Goal: Task Accomplishment & Management: Complete application form

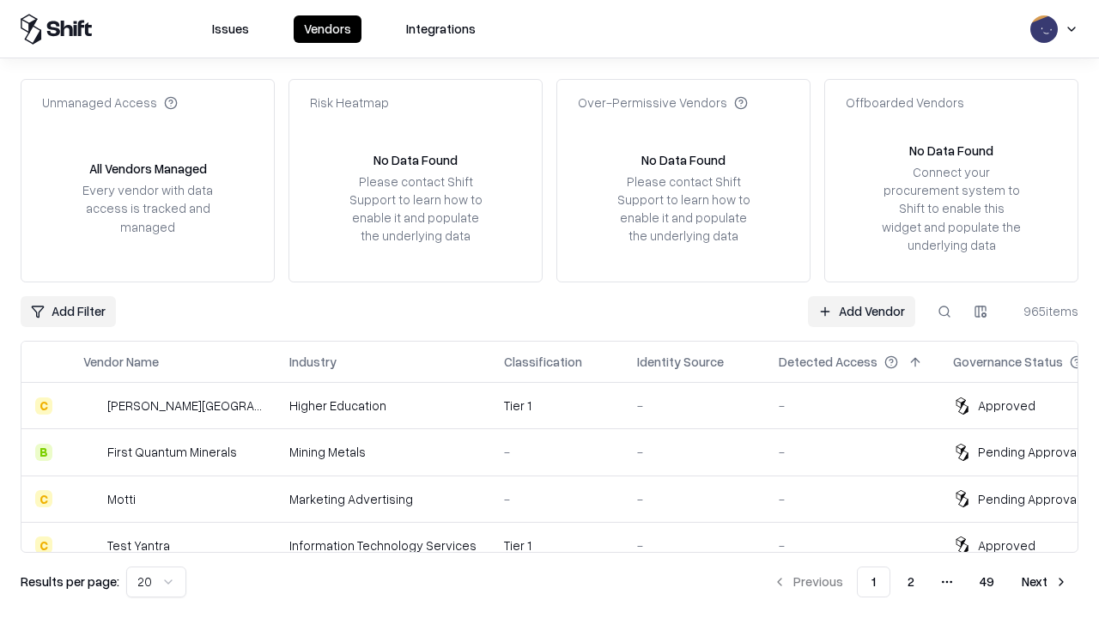
click at [861, 311] on link "Add Vendor" at bounding box center [861, 311] width 107 height 31
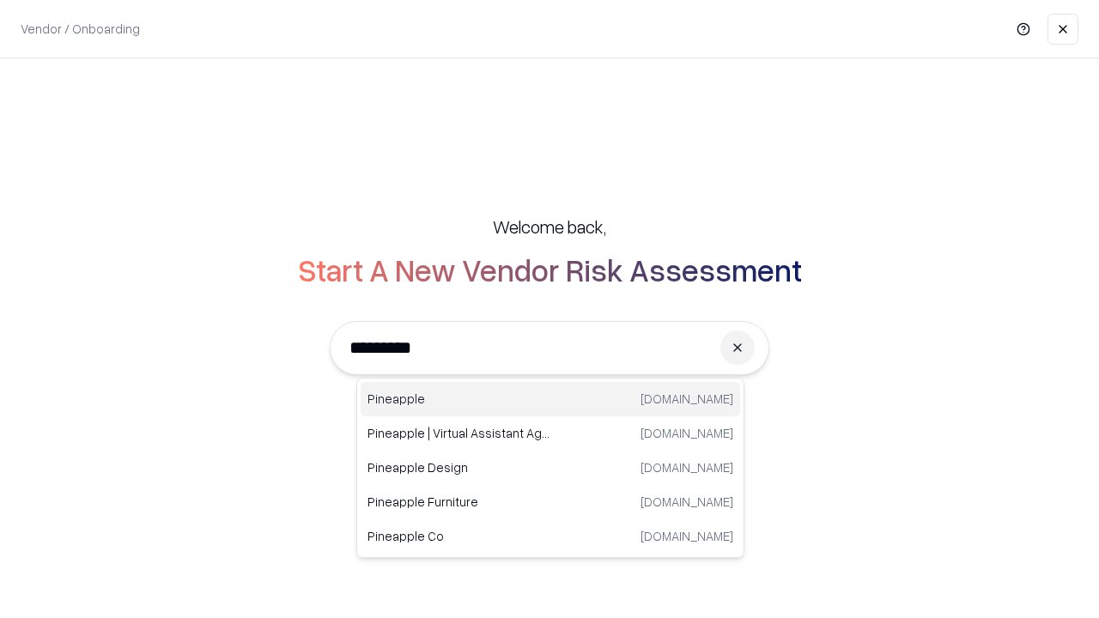
click at [550, 399] on div "Pineapple [DOMAIN_NAME]" at bounding box center [550, 399] width 379 height 34
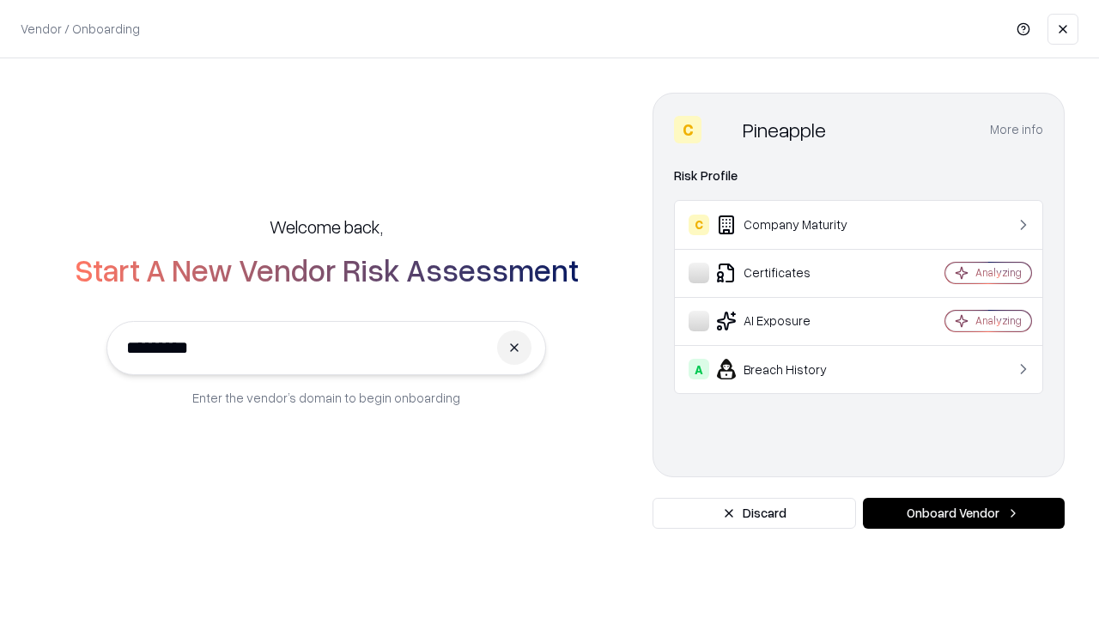
type input "*********"
click at [963, 513] on button "Onboard Vendor" at bounding box center [964, 513] width 202 height 31
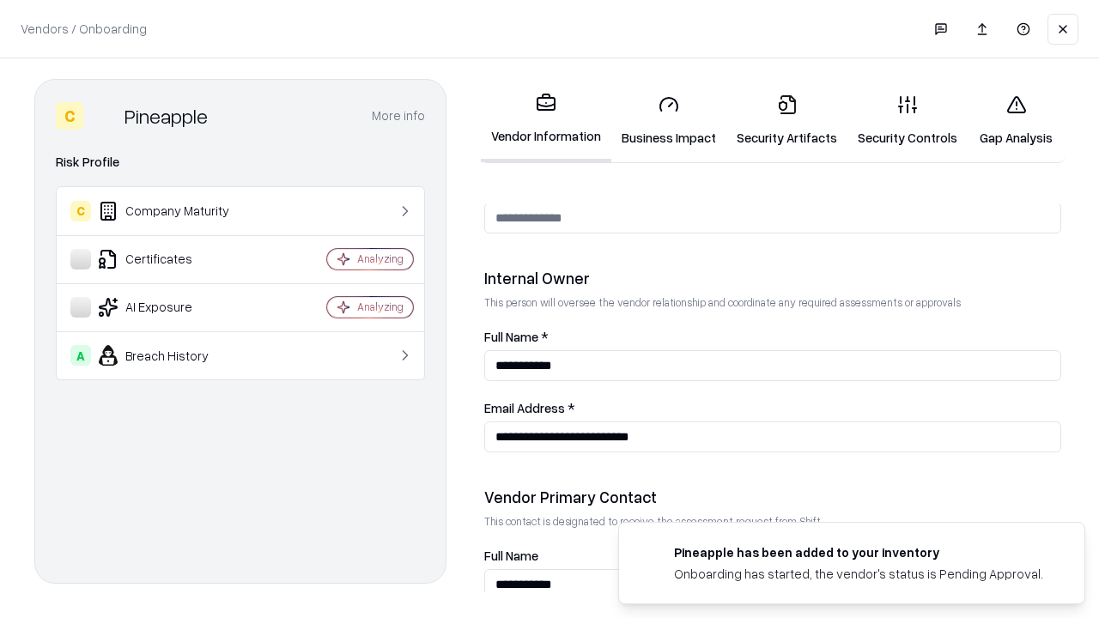
scroll to position [889, 0]
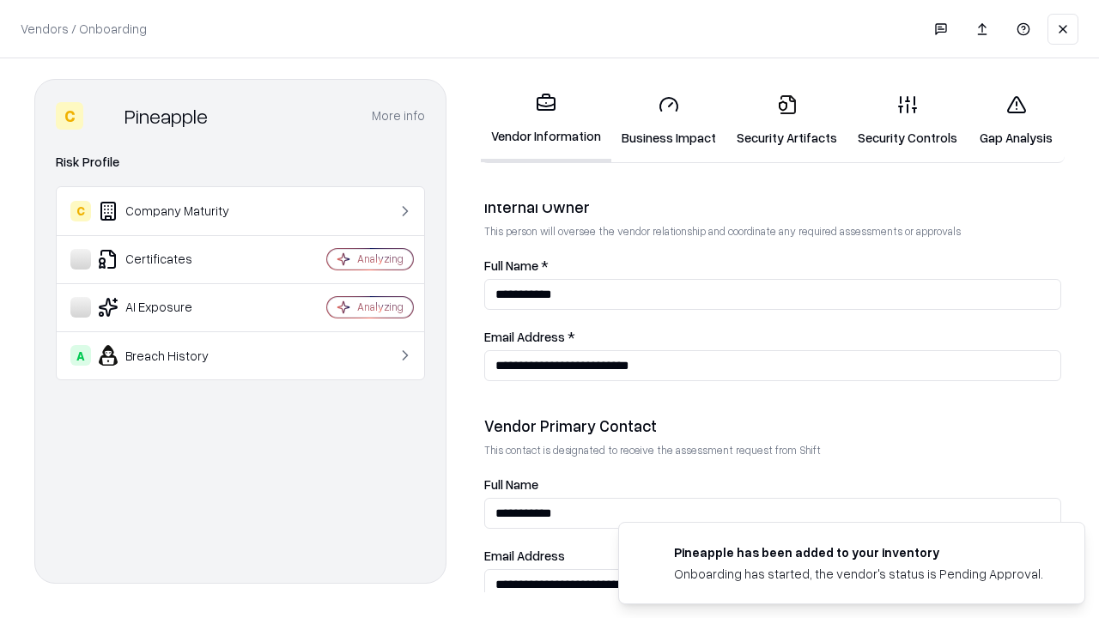
click at [669, 120] on link "Business Impact" at bounding box center [668, 121] width 115 height 80
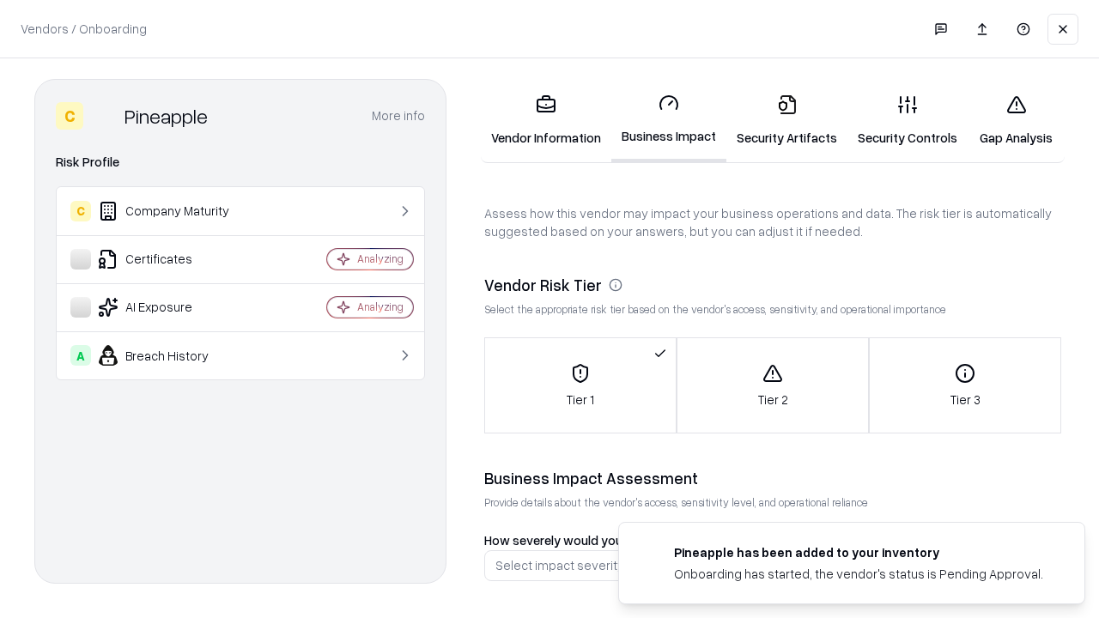
click at [786, 120] on link "Security Artifacts" at bounding box center [786, 121] width 121 height 80
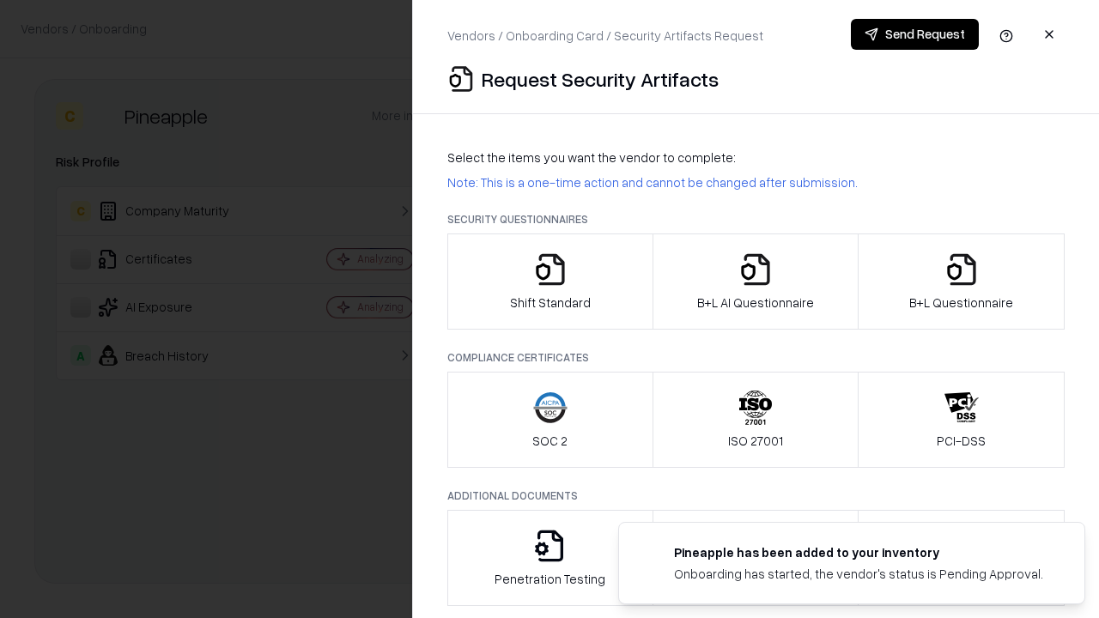
click at [549, 282] on icon "button" at bounding box center [550, 269] width 34 height 34
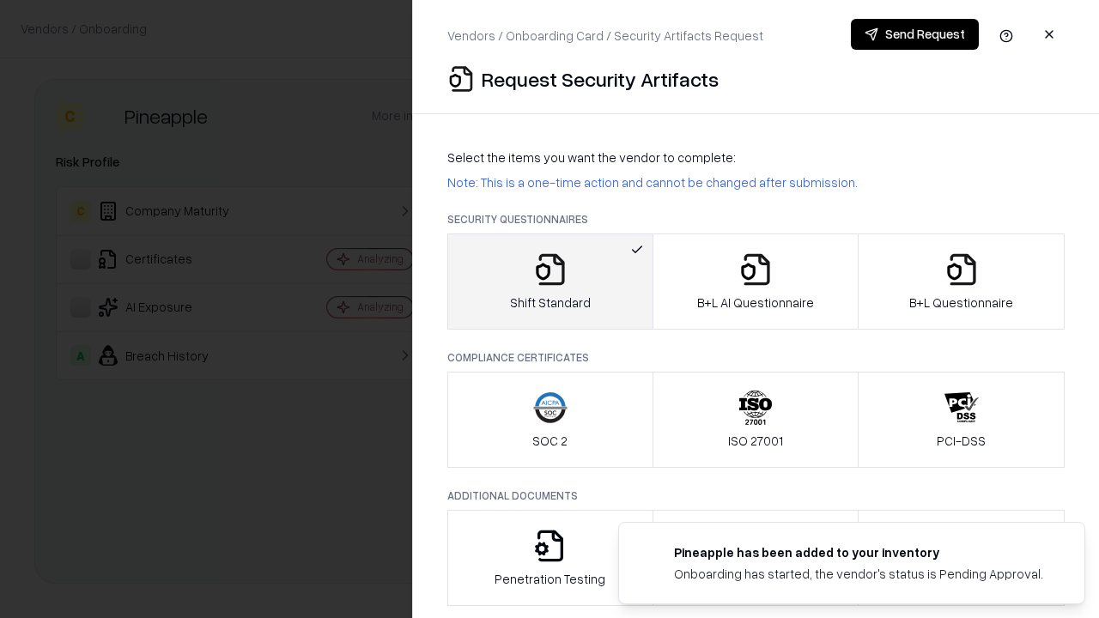
click at [914, 34] on button "Send Request" at bounding box center [915, 34] width 128 height 31
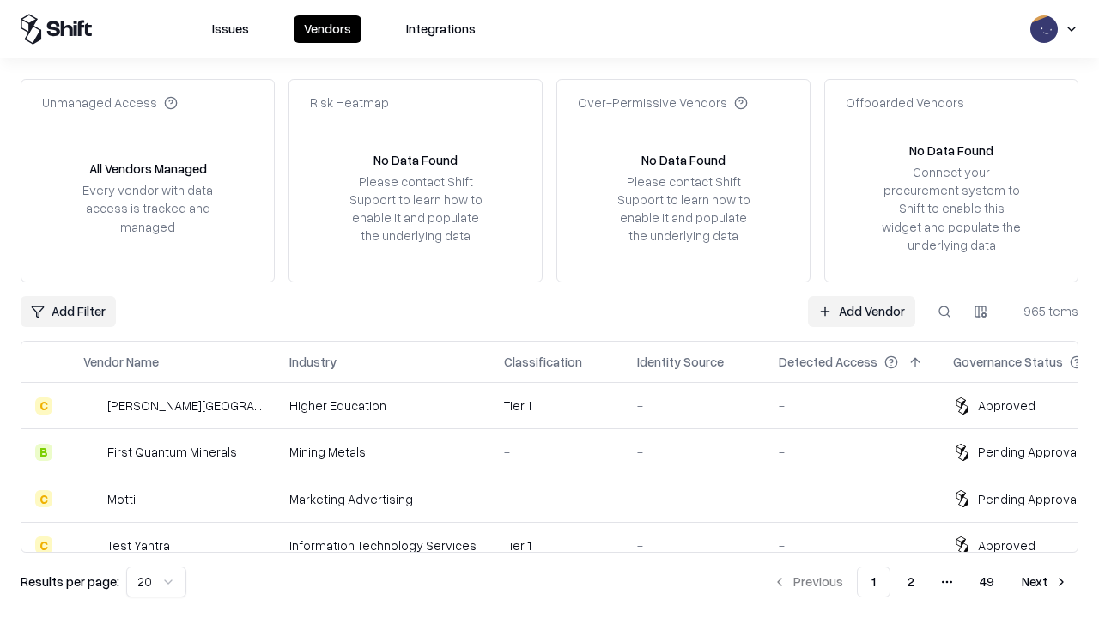
click at [944, 311] on button at bounding box center [944, 311] width 31 height 31
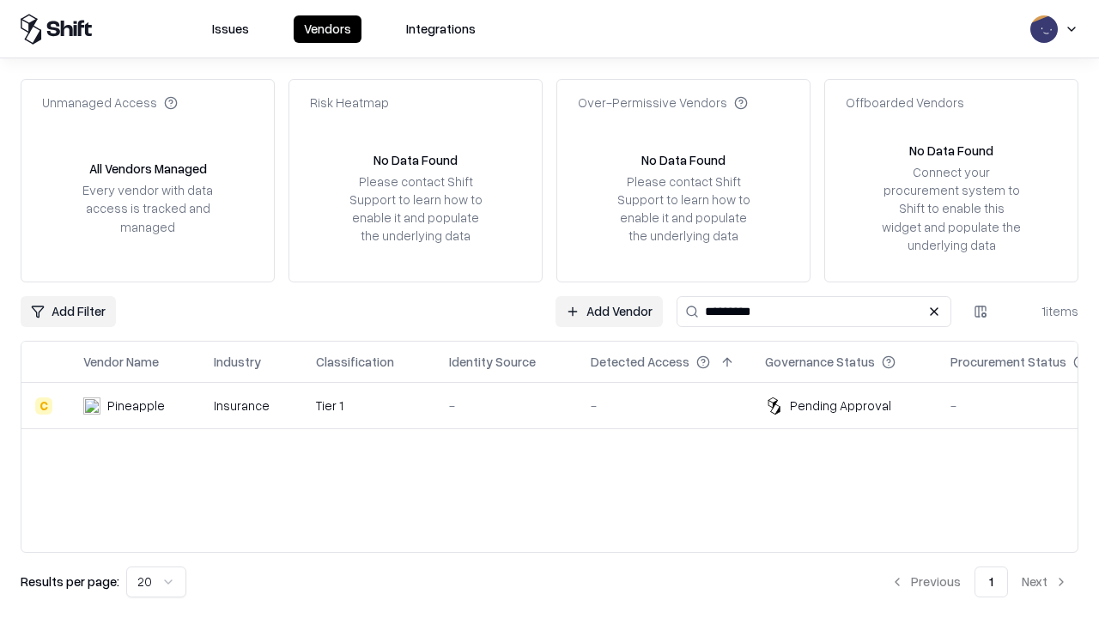
type input "*********"
click at [560, 405] on div "-" at bounding box center [506, 406] width 114 height 18
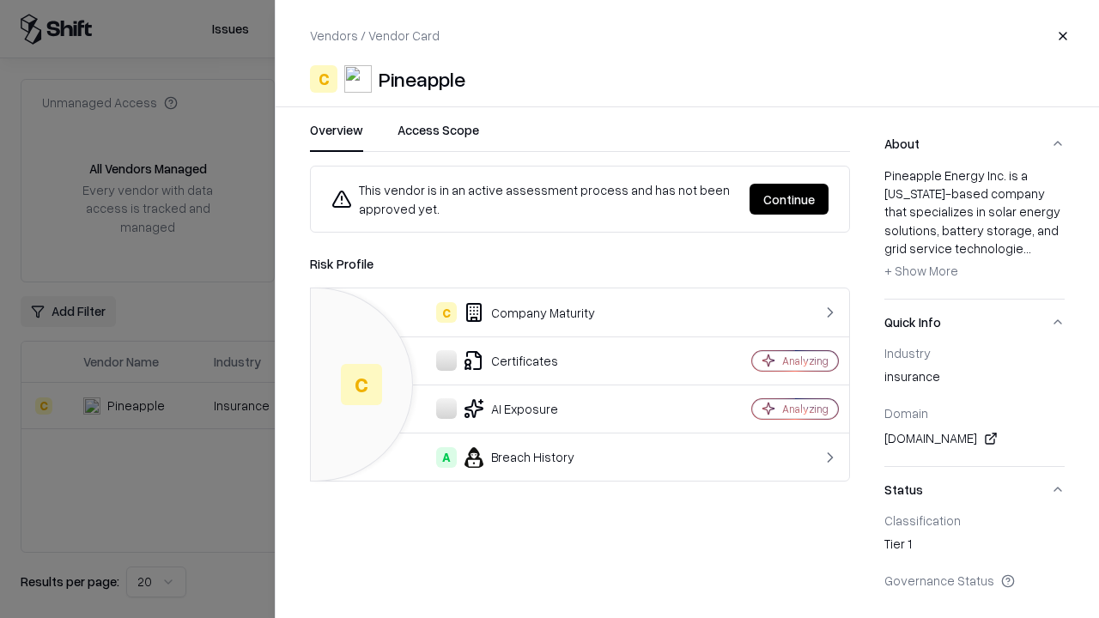
click at [789, 199] on button "Continue" at bounding box center [788, 199] width 79 height 31
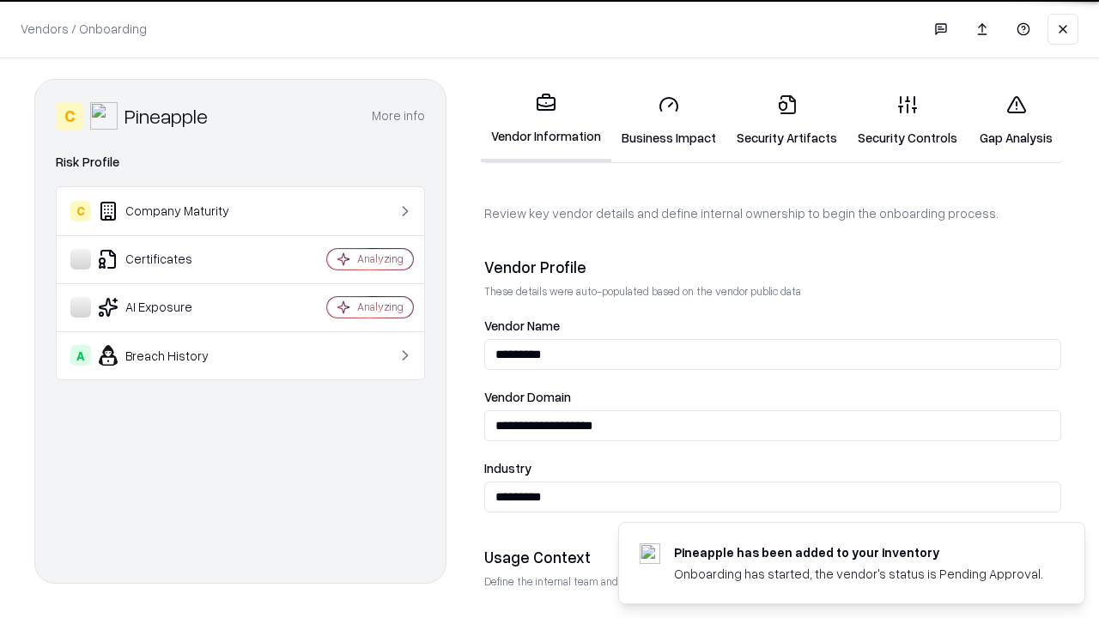
click at [786, 120] on link "Security Artifacts" at bounding box center [786, 121] width 121 height 80
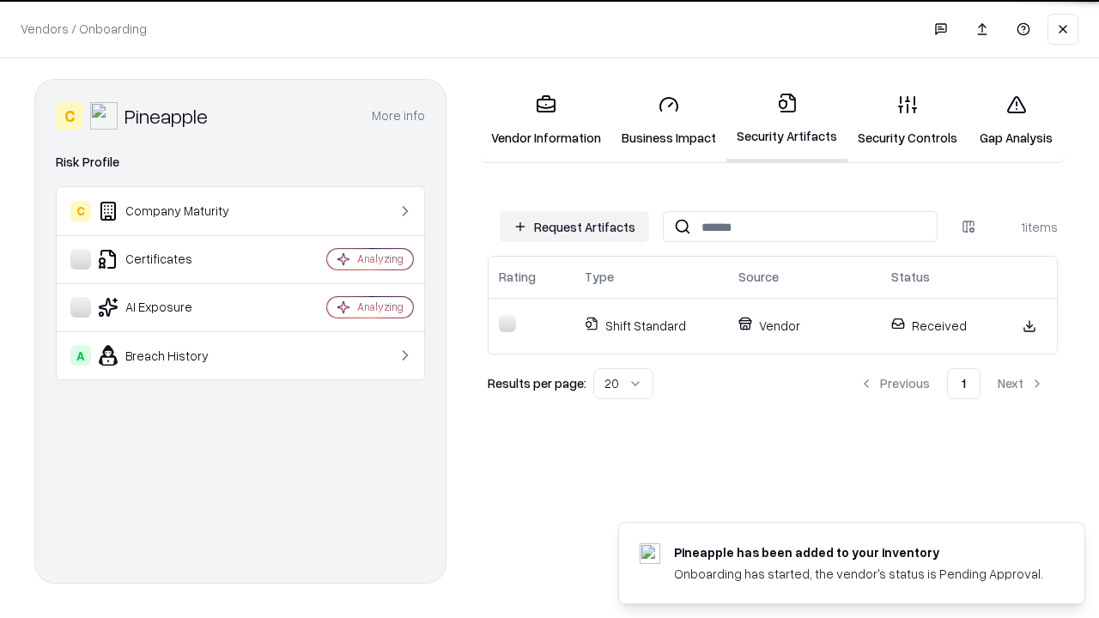
click at [907, 120] on link "Security Controls" at bounding box center [907, 121] width 120 height 80
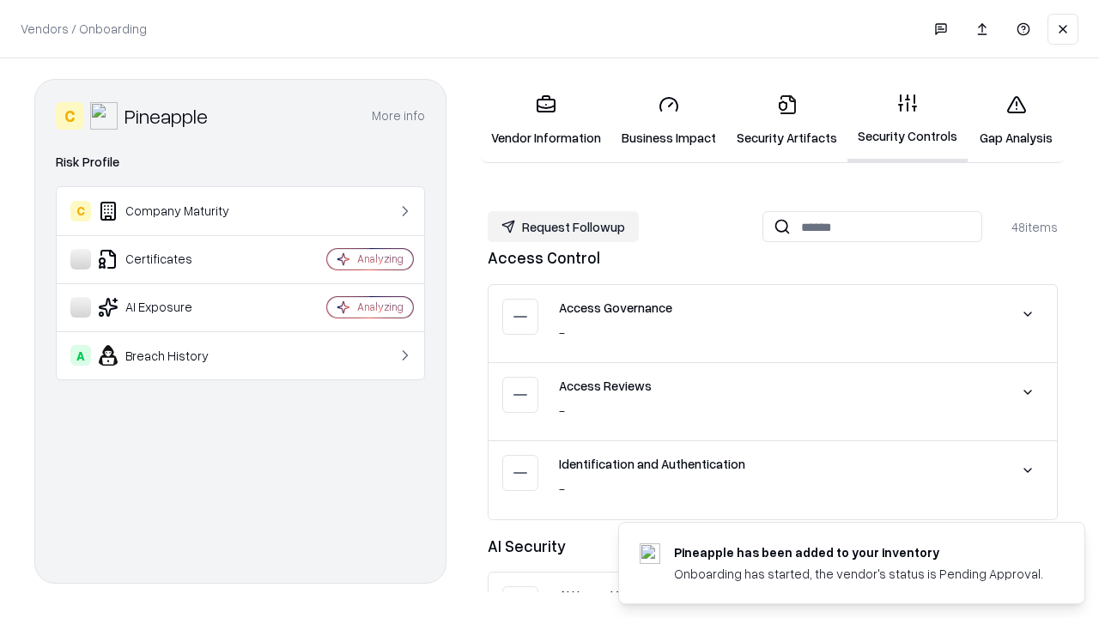
click at [563, 227] on button "Request Followup" at bounding box center [563, 226] width 151 height 31
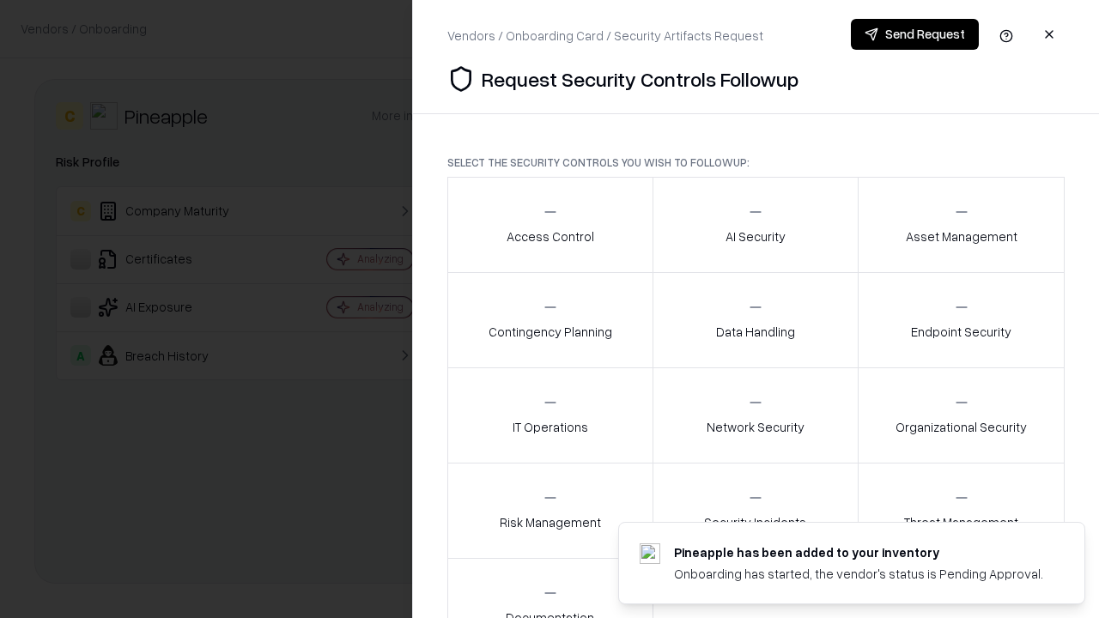
click at [549, 225] on div "Access Control" at bounding box center [550, 224] width 88 height 42
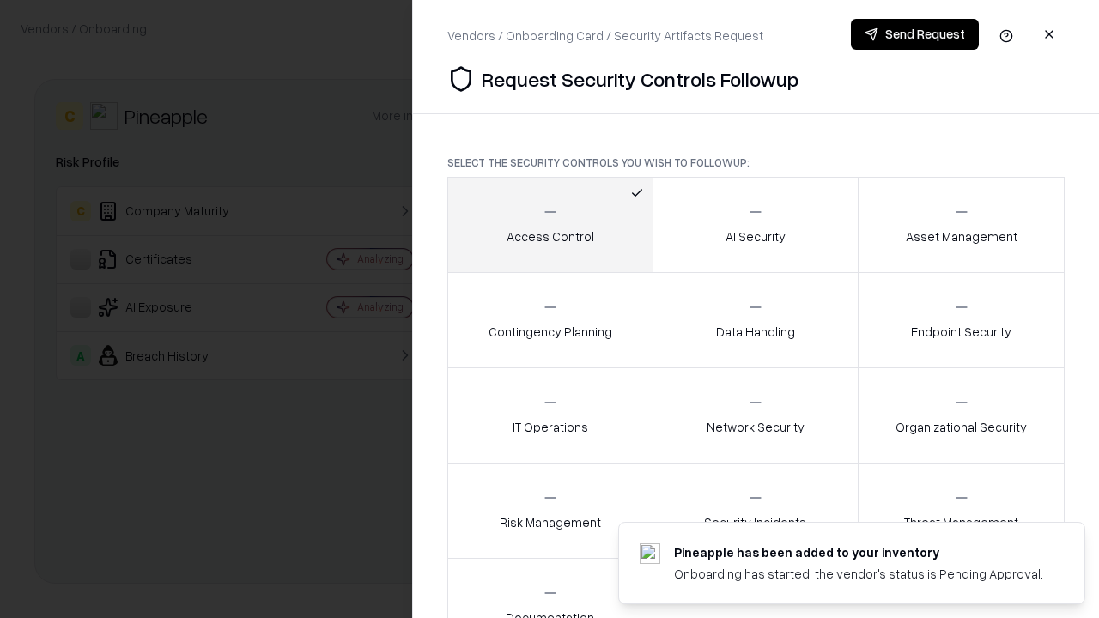
click at [914, 34] on button "Send Request" at bounding box center [915, 34] width 128 height 31
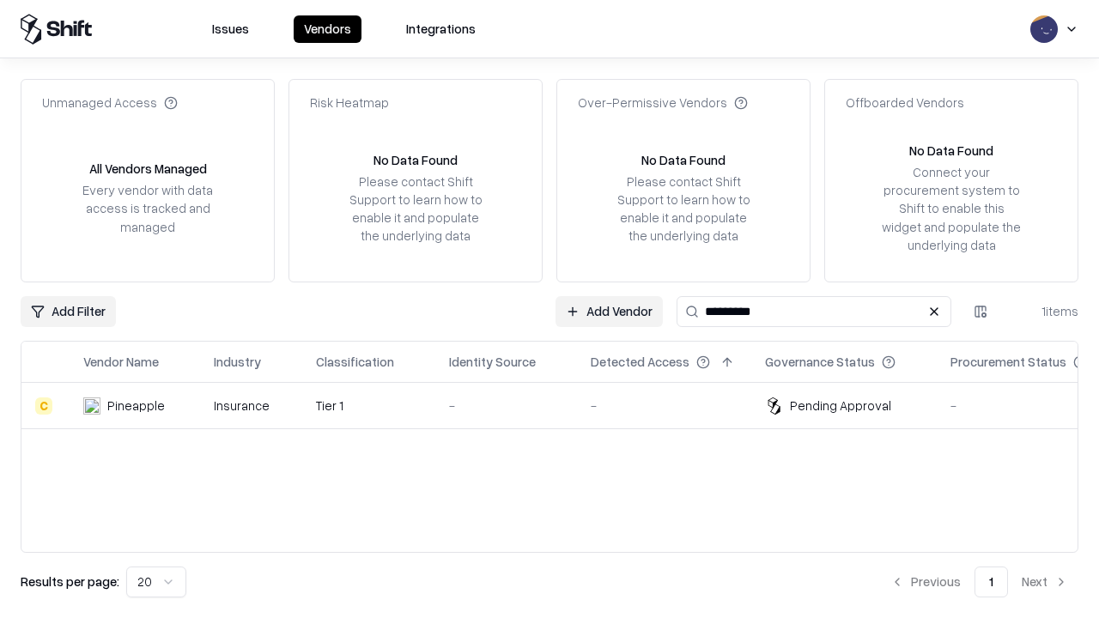
type input "*********"
click at [560, 405] on div "-" at bounding box center [506, 406] width 114 height 18
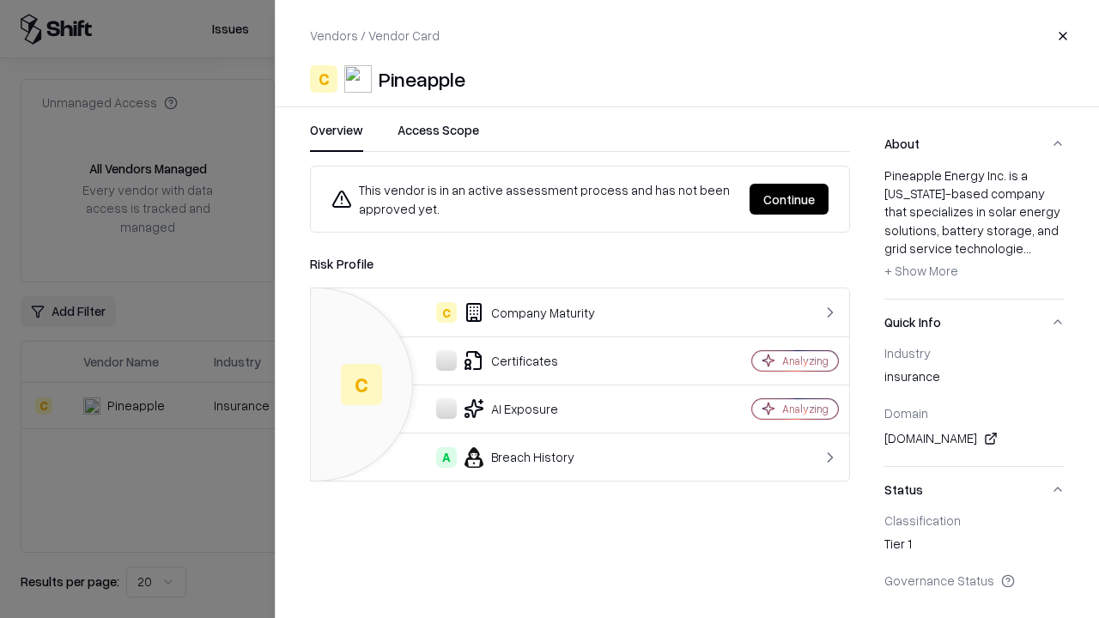
click at [789, 199] on button "Continue" at bounding box center [788, 199] width 79 height 31
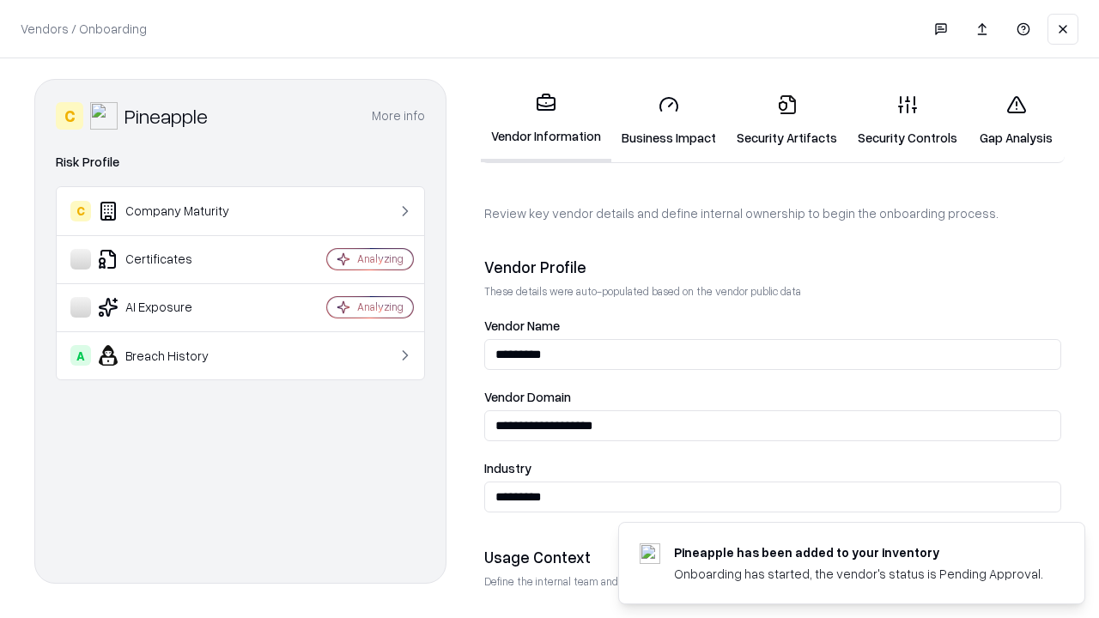
click at [1015, 120] on link "Gap Analysis" at bounding box center [1015, 121] width 97 height 80
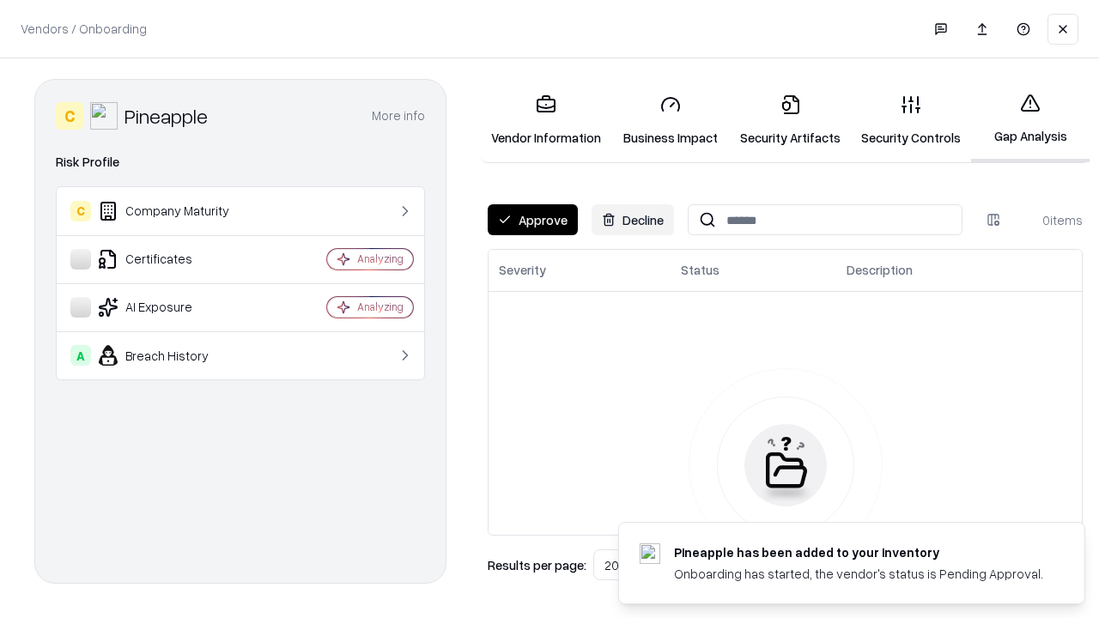
click at [532, 220] on button "Approve" at bounding box center [533, 219] width 90 height 31
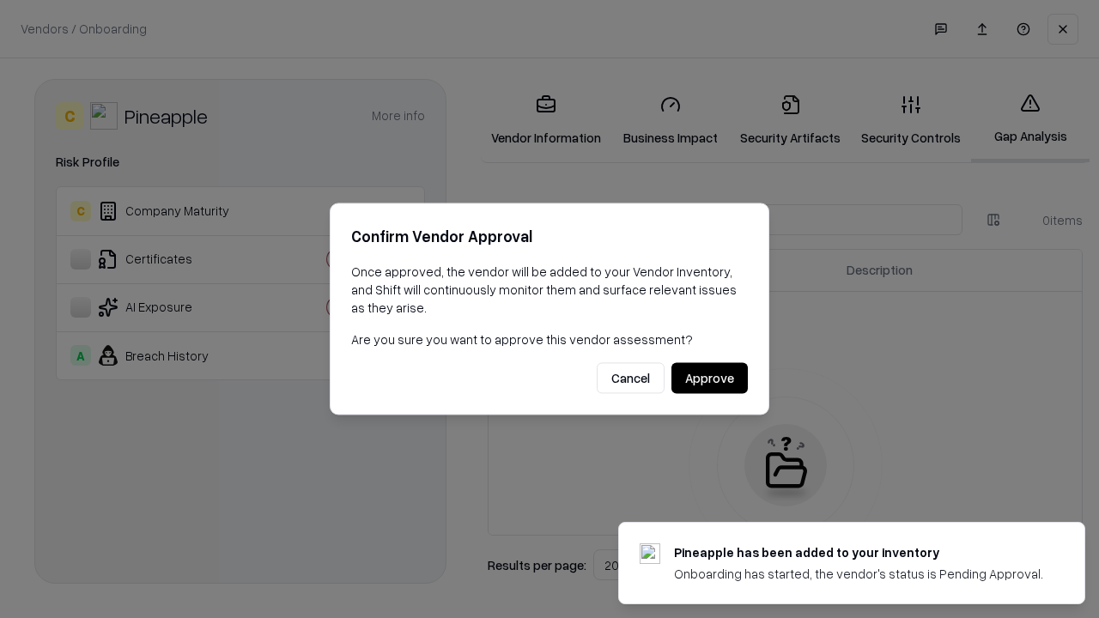
click at [709, 378] on button "Approve" at bounding box center [709, 378] width 76 height 31
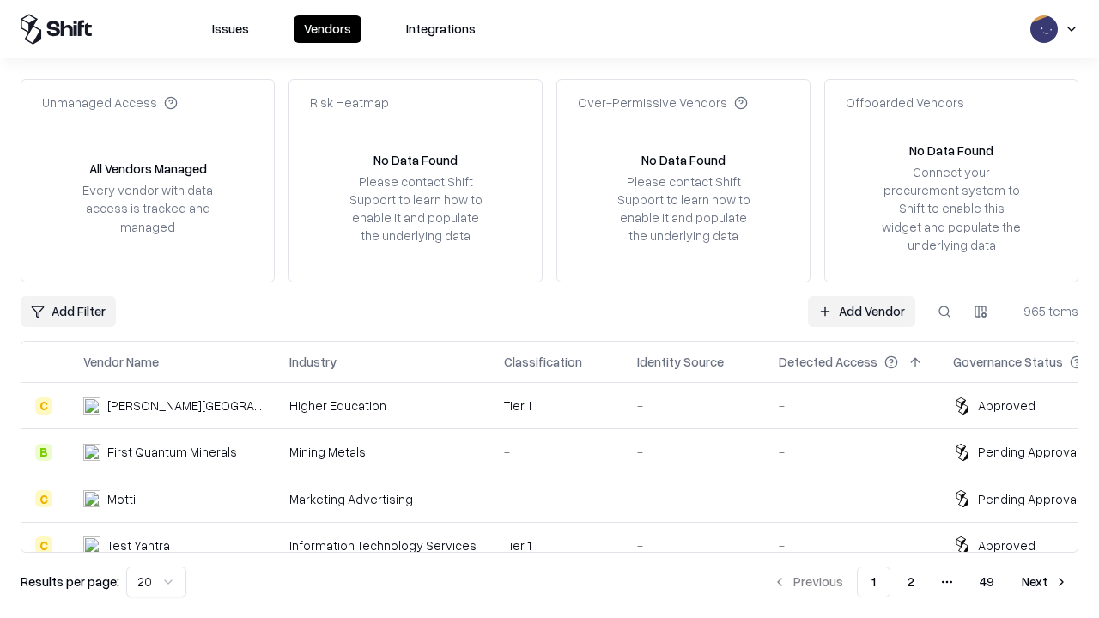
type input "*********"
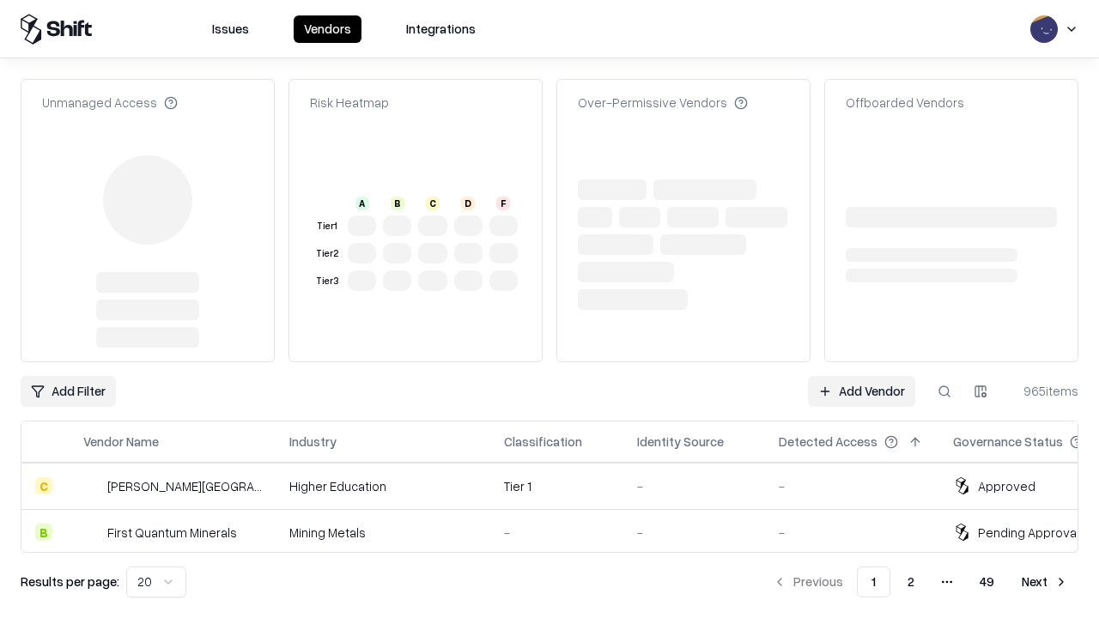
click at [861, 376] on link "Add Vendor" at bounding box center [861, 391] width 107 height 31
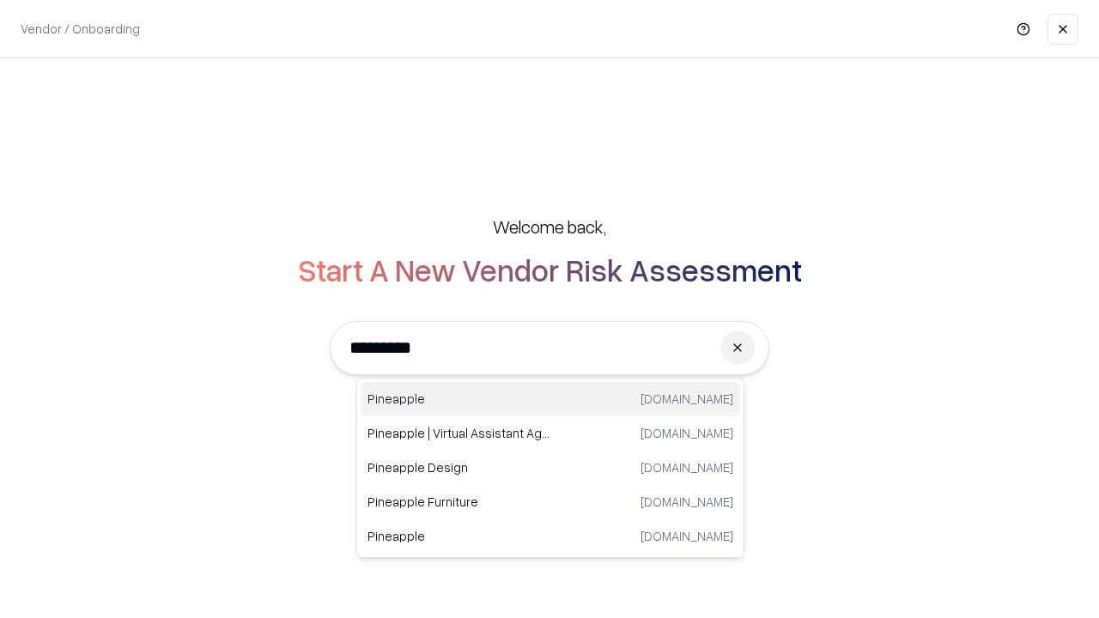
click at [550, 399] on div "Pineapple pineappleenergy.com" at bounding box center [550, 399] width 379 height 34
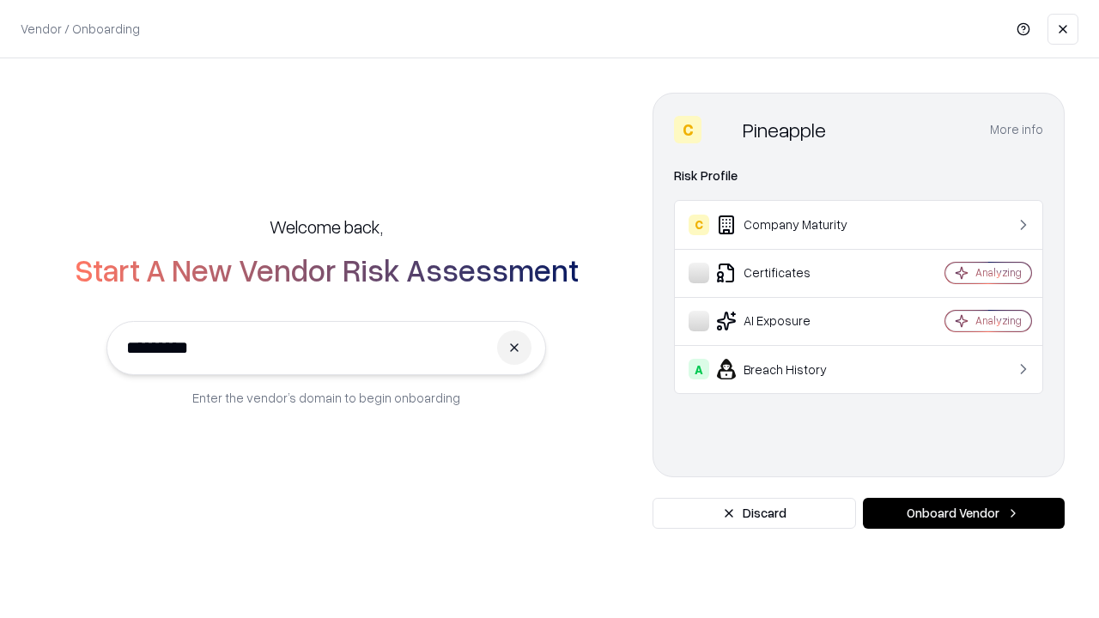
type input "*********"
click at [963, 513] on button "Onboard Vendor" at bounding box center [964, 513] width 202 height 31
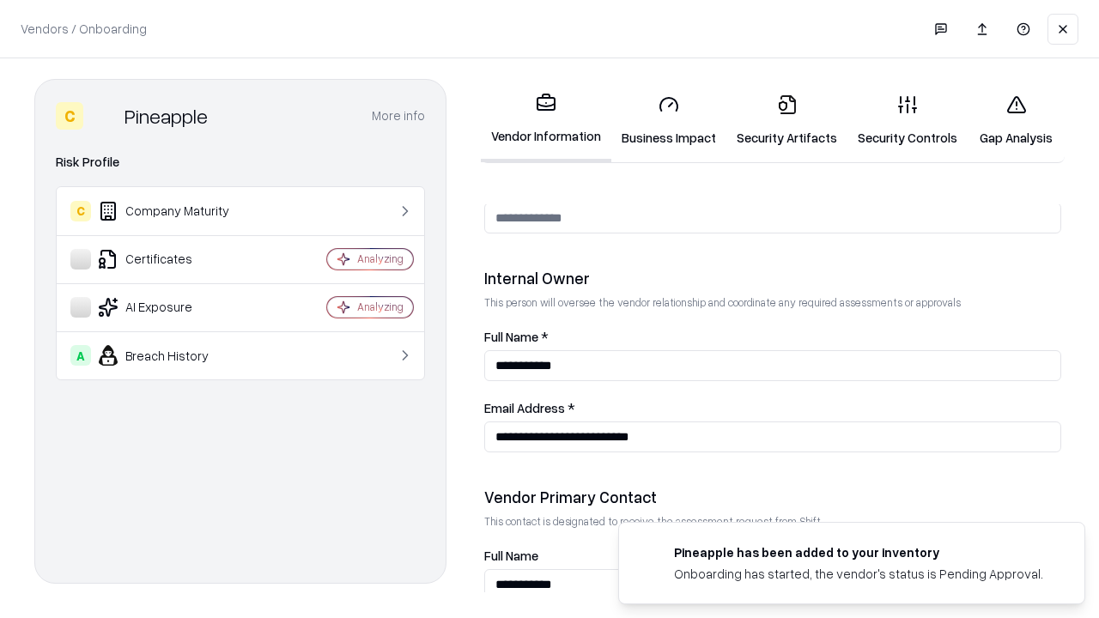
scroll to position [889, 0]
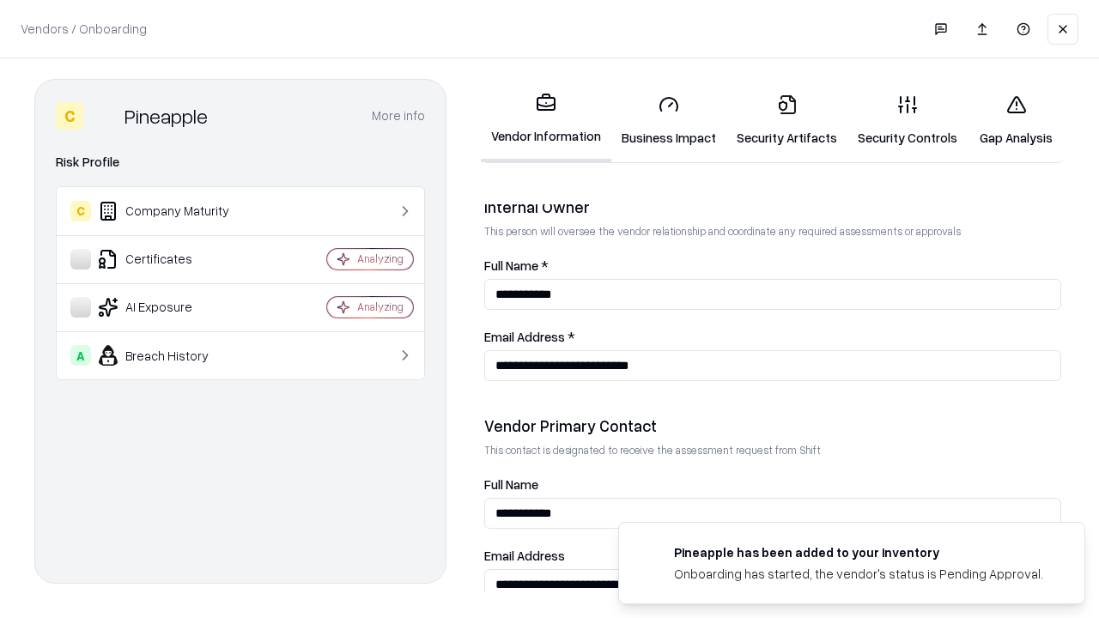
click at [1015, 120] on link "Gap Analysis" at bounding box center [1015, 121] width 97 height 80
